Goal: Use online tool/utility

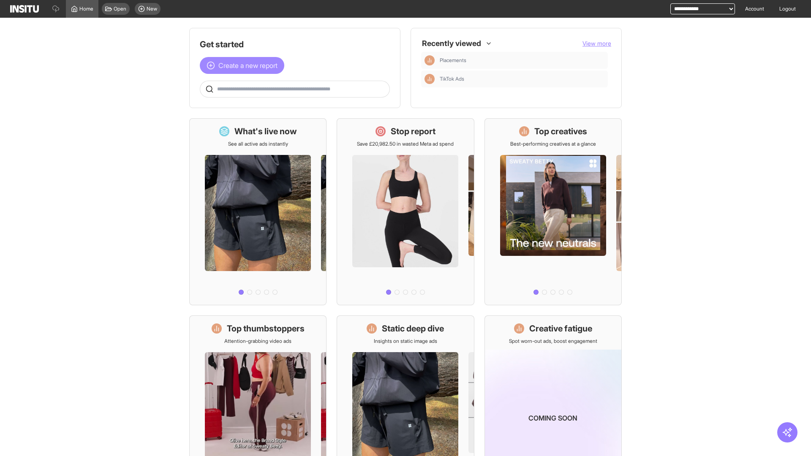
click at [244, 60] on span "Create a new report" at bounding box center [247, 65] width 59 height 10
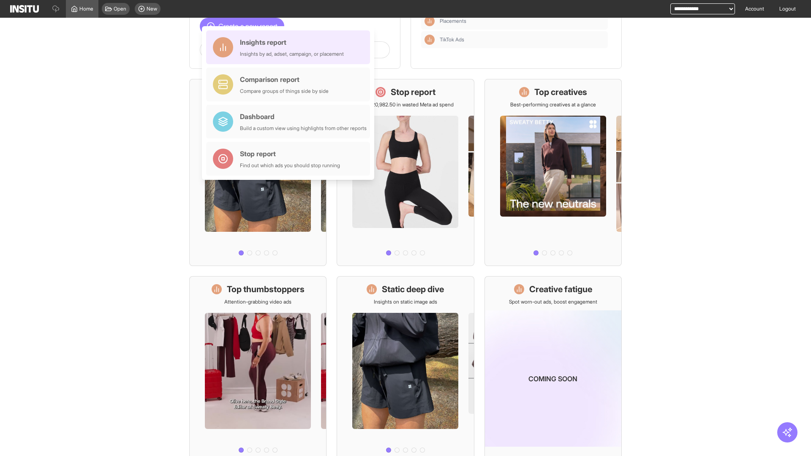
click at [290, 47] on div "Insights report Insights by ad, adset, campaign, or placement" at bounding box center [292, 47] width 104 height 20
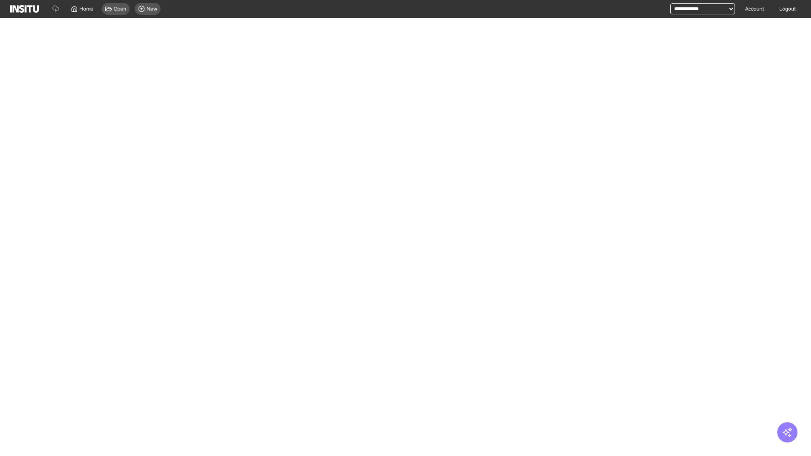
select select "**"
